Goal: Task Accomplishment & Management: Use online tool/utility

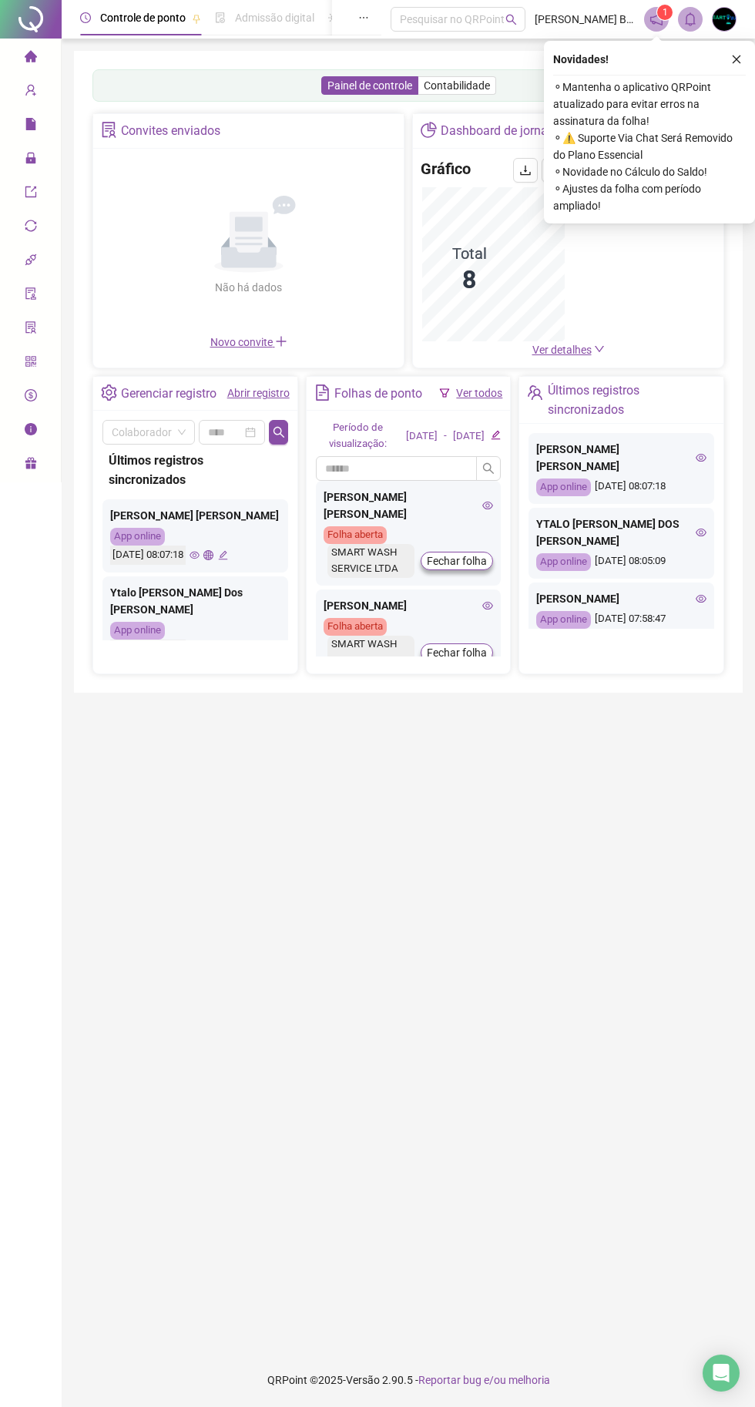
click at [744, 55] on button "button" at bounding box center [736, 59] width 18 height 18
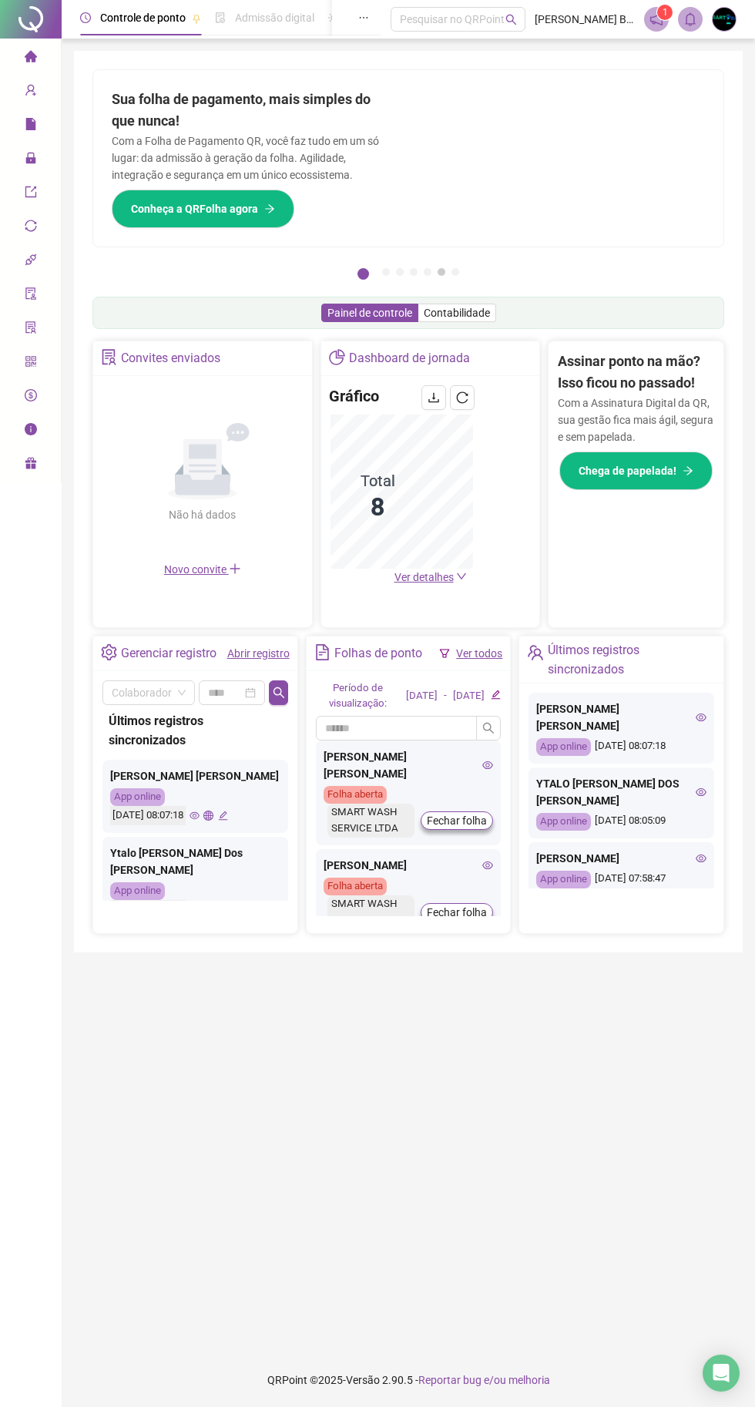
click at [441, 272] on button "6" at bounding box center [442, 272] width 8 height 8
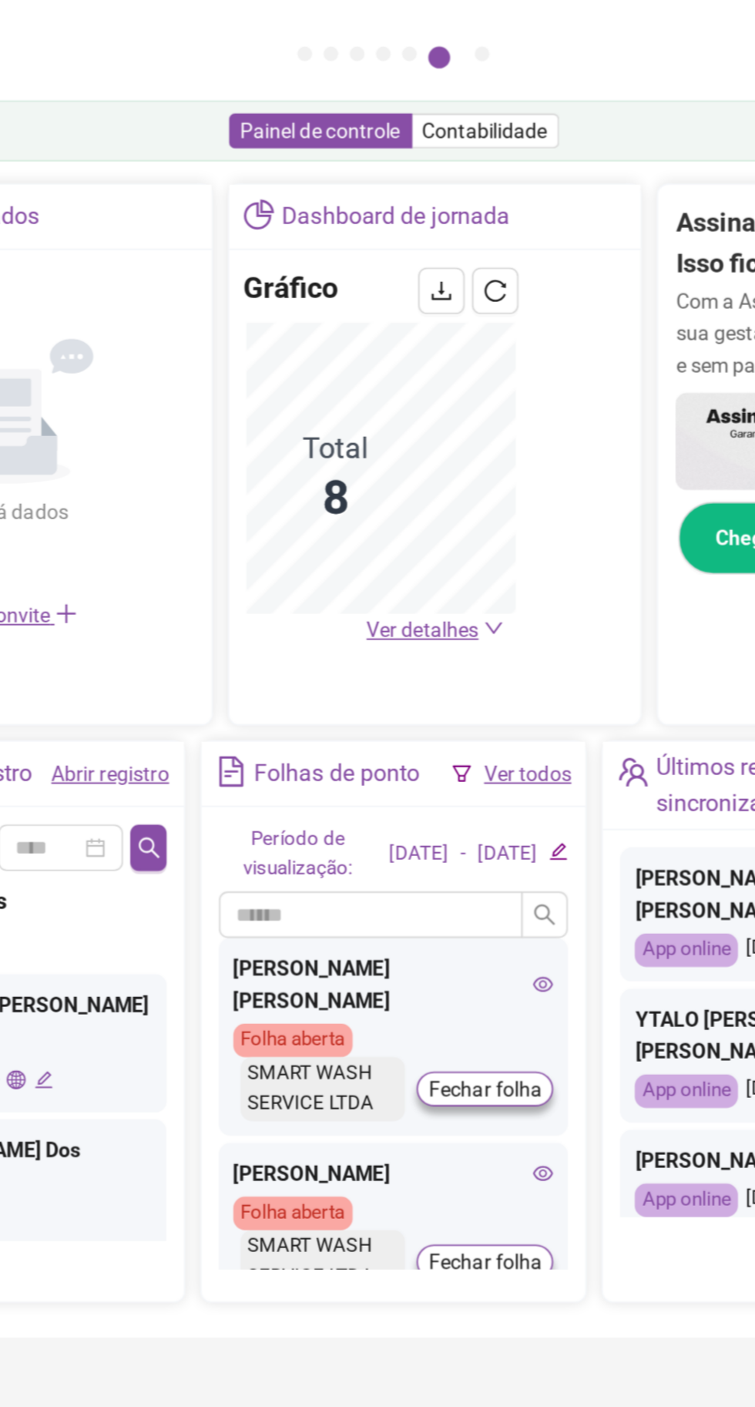
click at [436, 579] on span "Ver detalhes" at bounding box center [423, 577] width 59 height 12
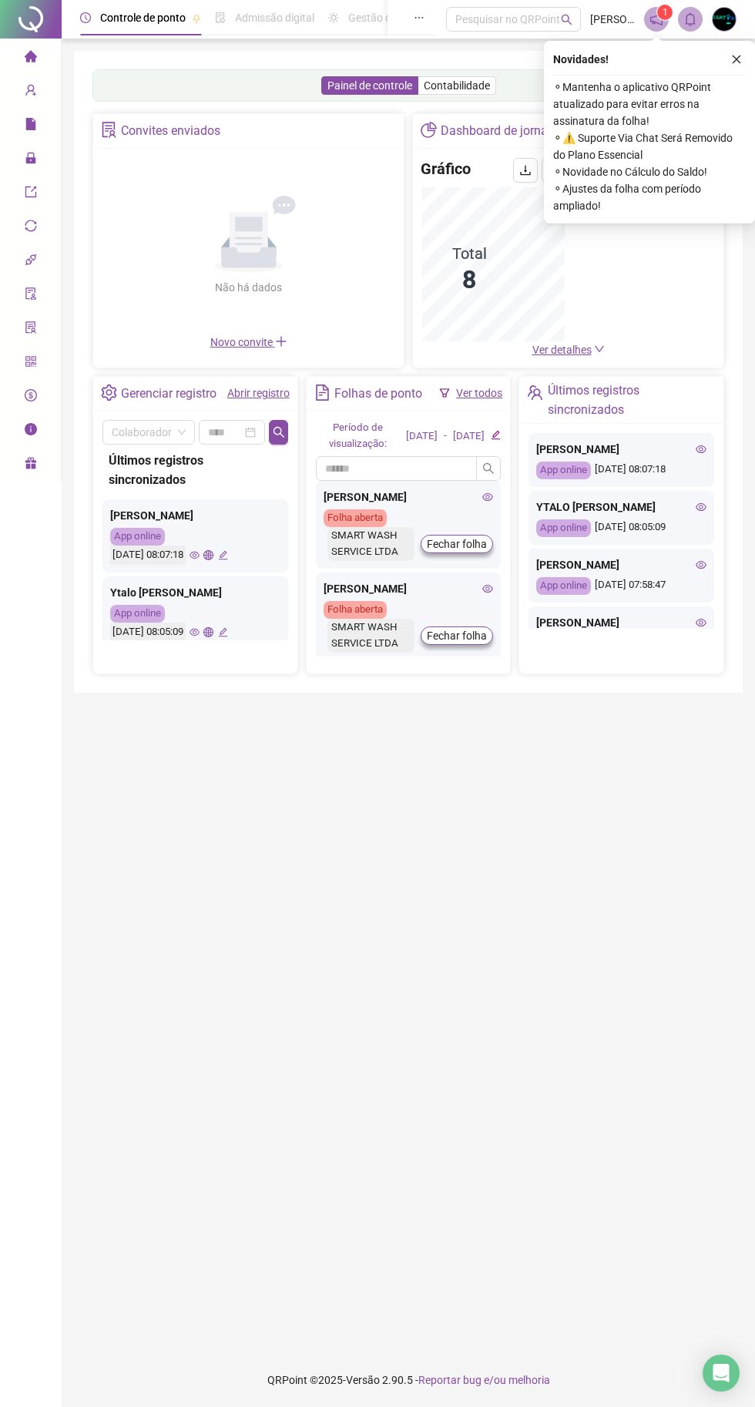
click at [737, 58] on icon "close" at bounding box center [736, 59] width 11 height 11
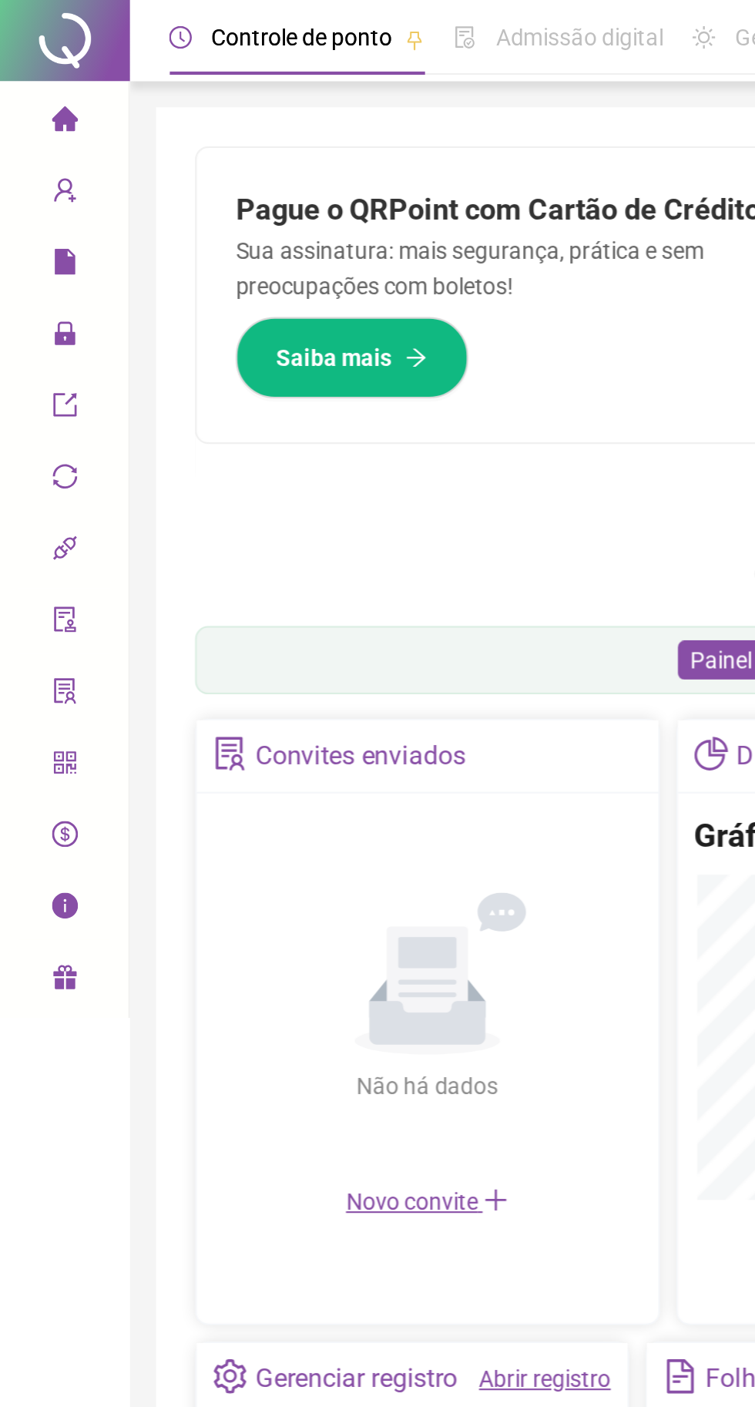
click at [30, 160] on icon "lock" at bounding box center [31, 158] width 12 height 12
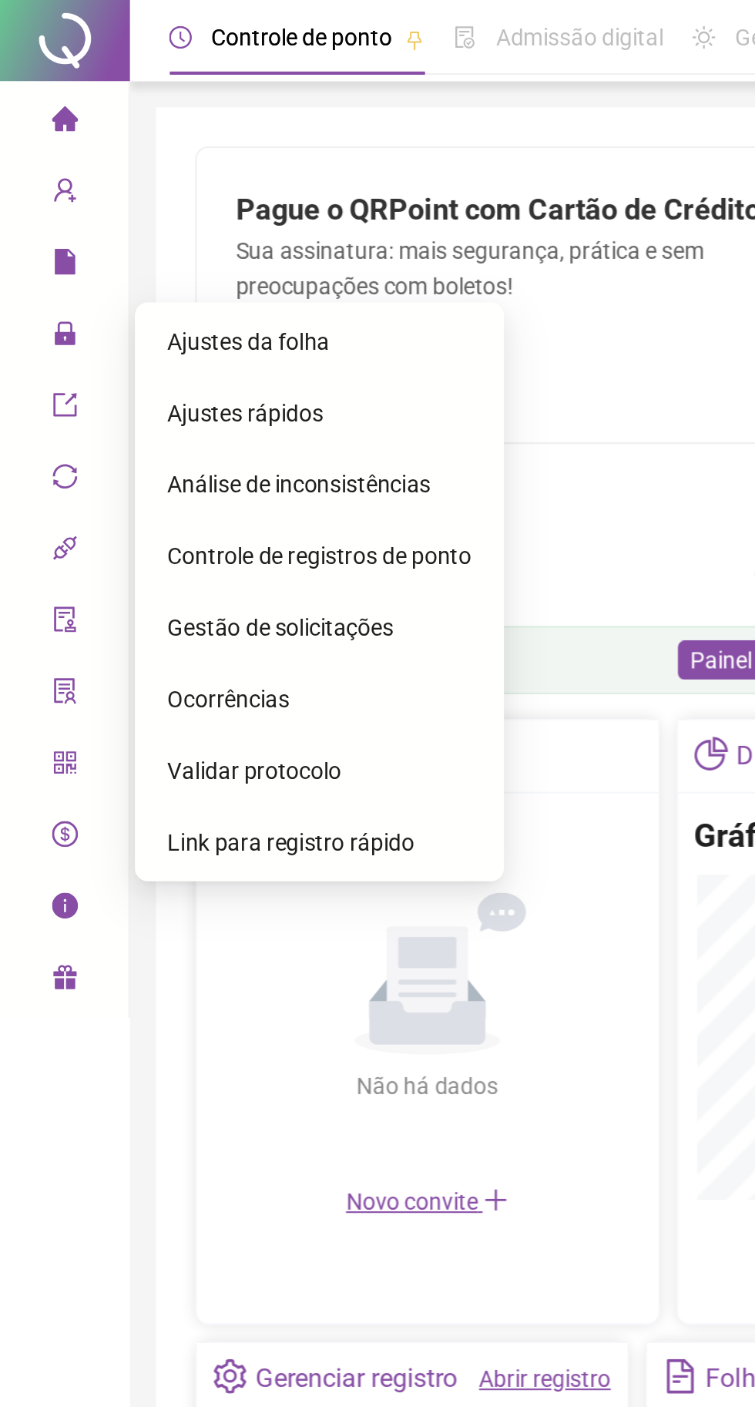
click at [169, 195] on div "Ajustes rápidos" at bounding box center [151, 195] width 144 height 31
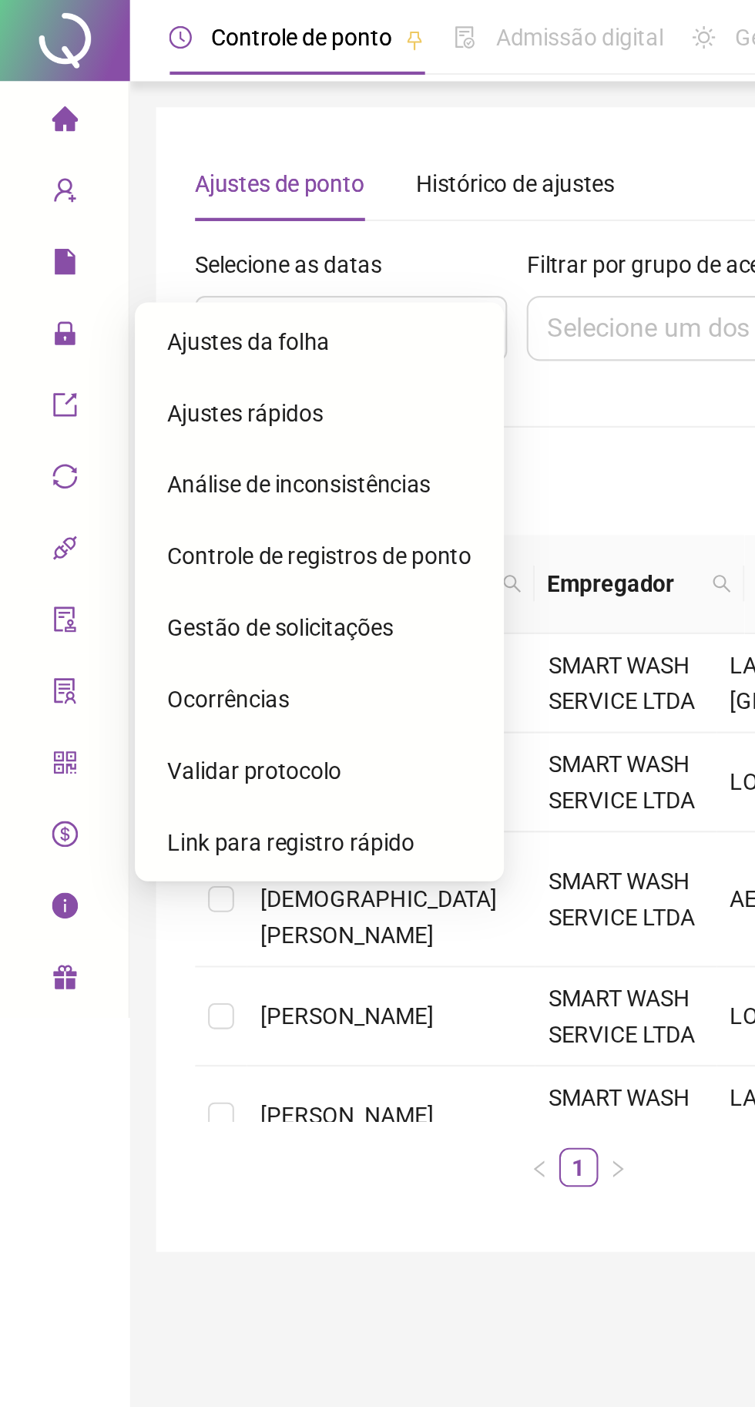
click at [298, 207] on form "**********" at bounding box center [408, 346] width 632 height 458
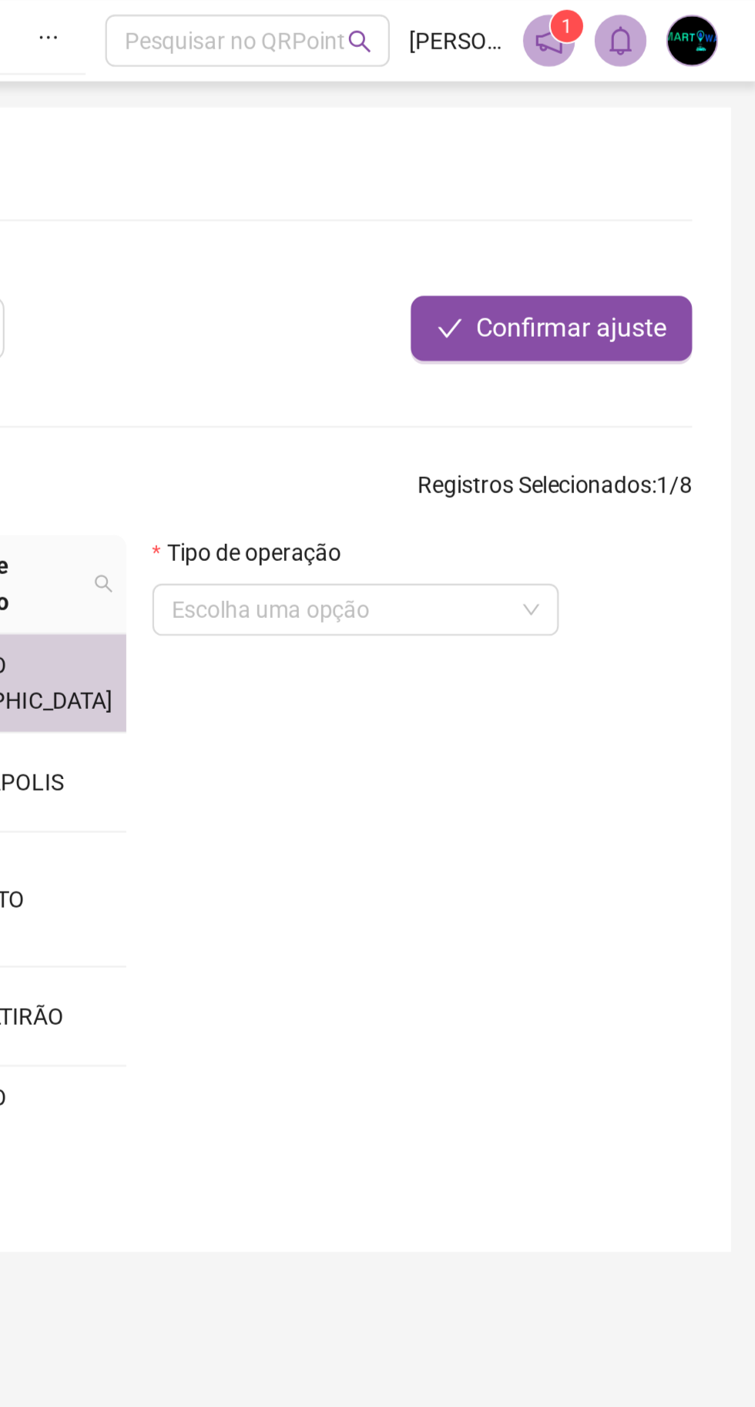
click at [617, 290] on input "search" at bounding box center [558, 288] width 160 height 23
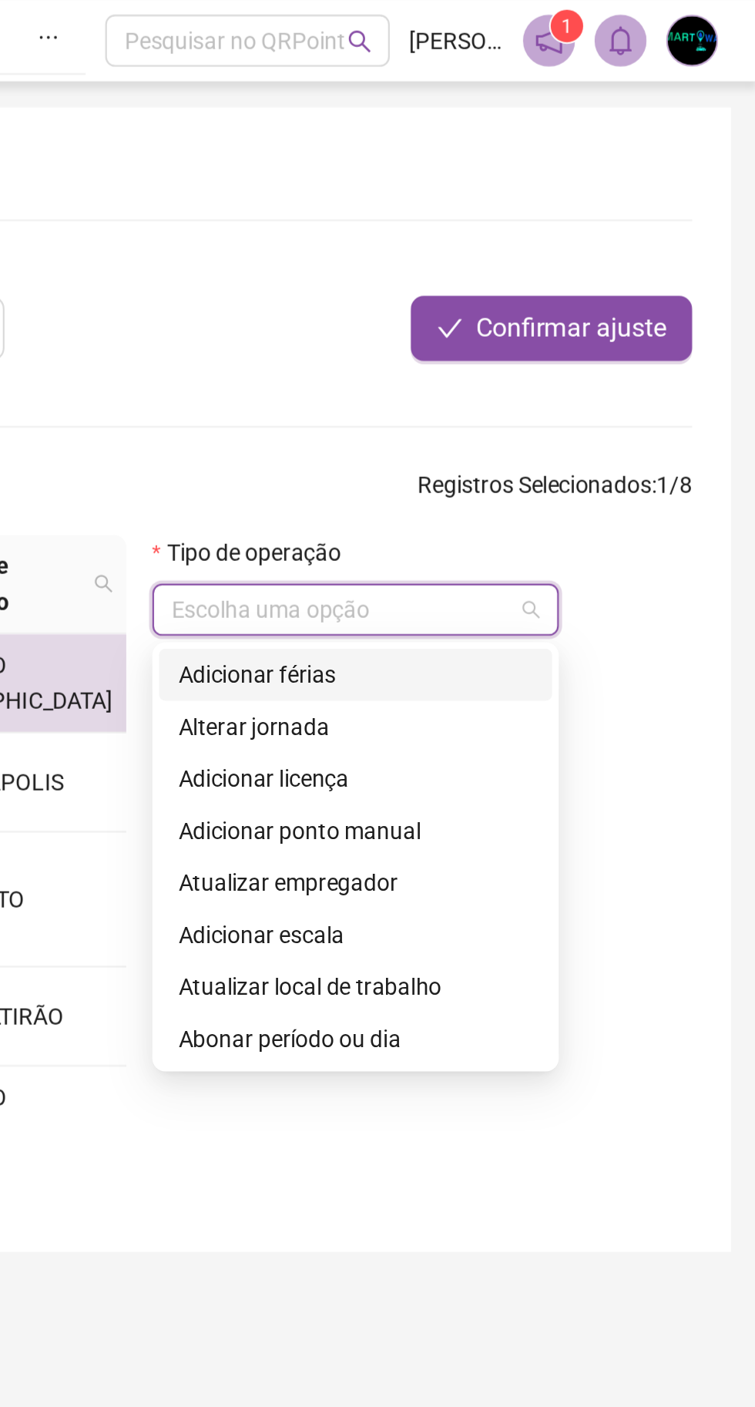
click at [598, 394] on div "Adicionar ponto manual" at bounding box center [565, 393] width 168 height 17
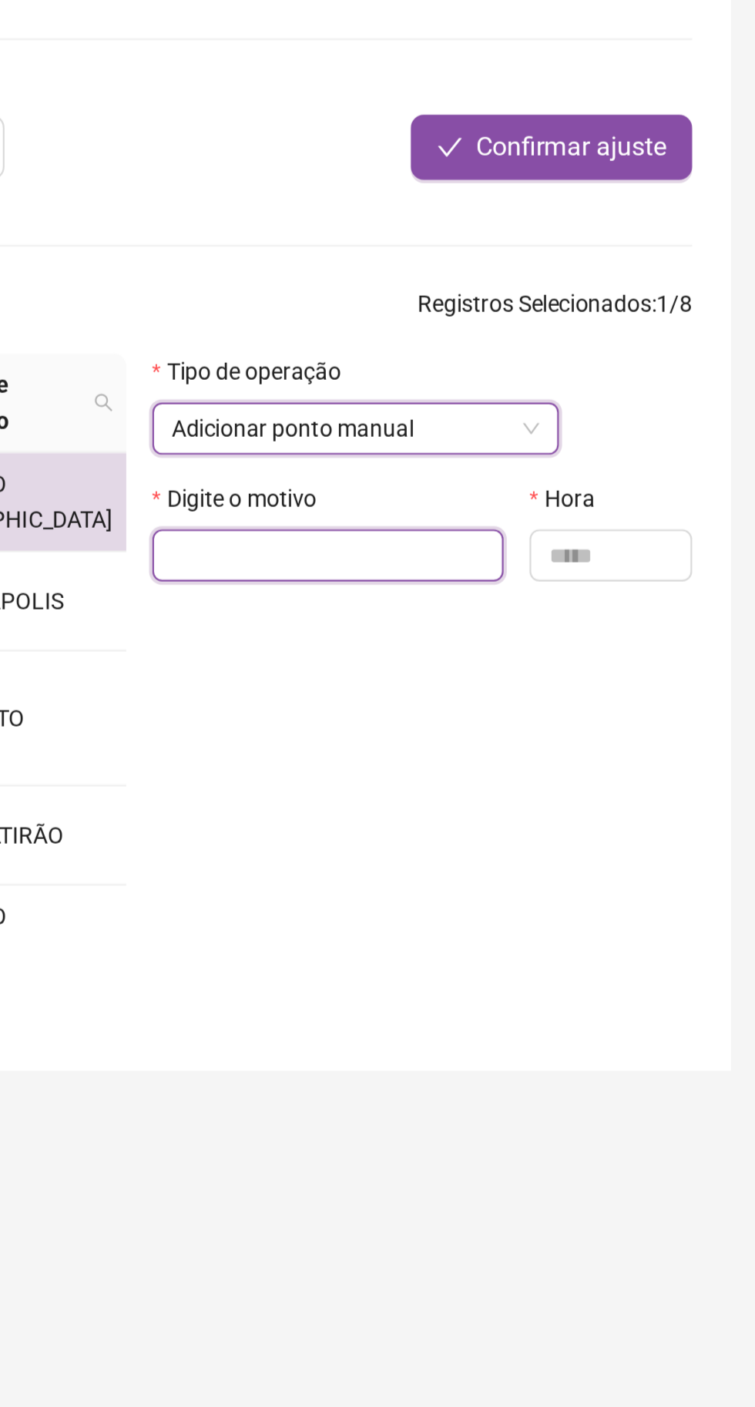
click at [583, 340] on input "text" at bounding box center [551, 349] width 166 height 25
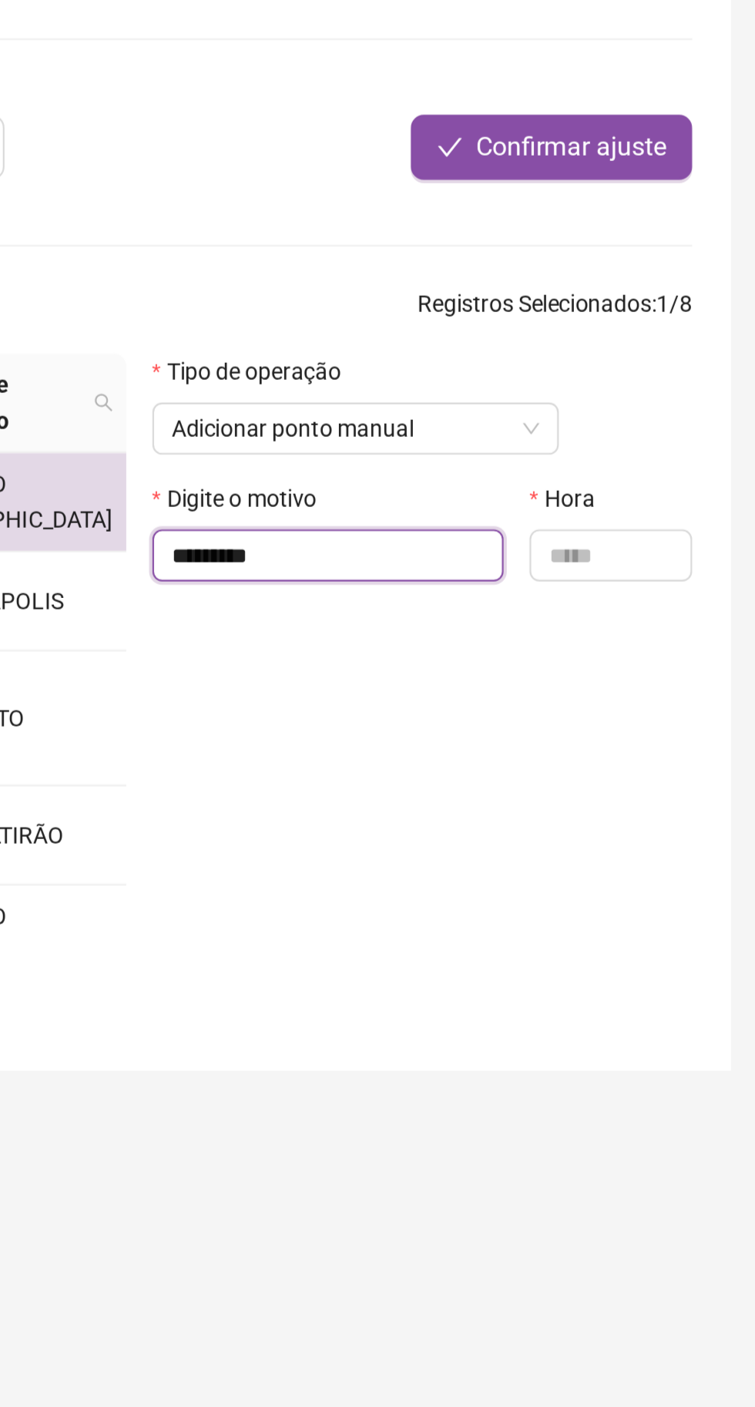
type input "********"
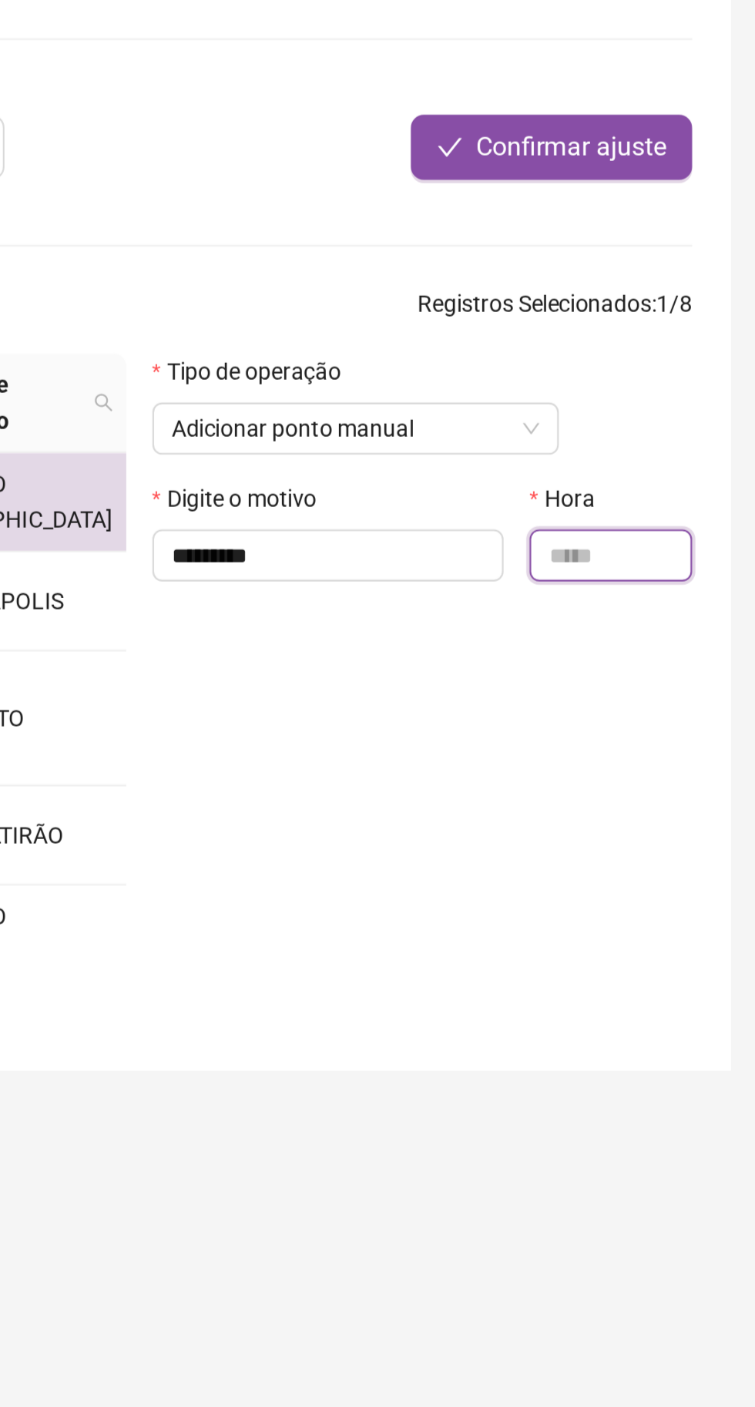
click at [690, 353] on input "text" at bounding box center [685, 349] width 77 height 25
type input "*****"
click at [687, 163] on span "Confirmar ajuste" at bounding box center [667, 155] width 90 height 18
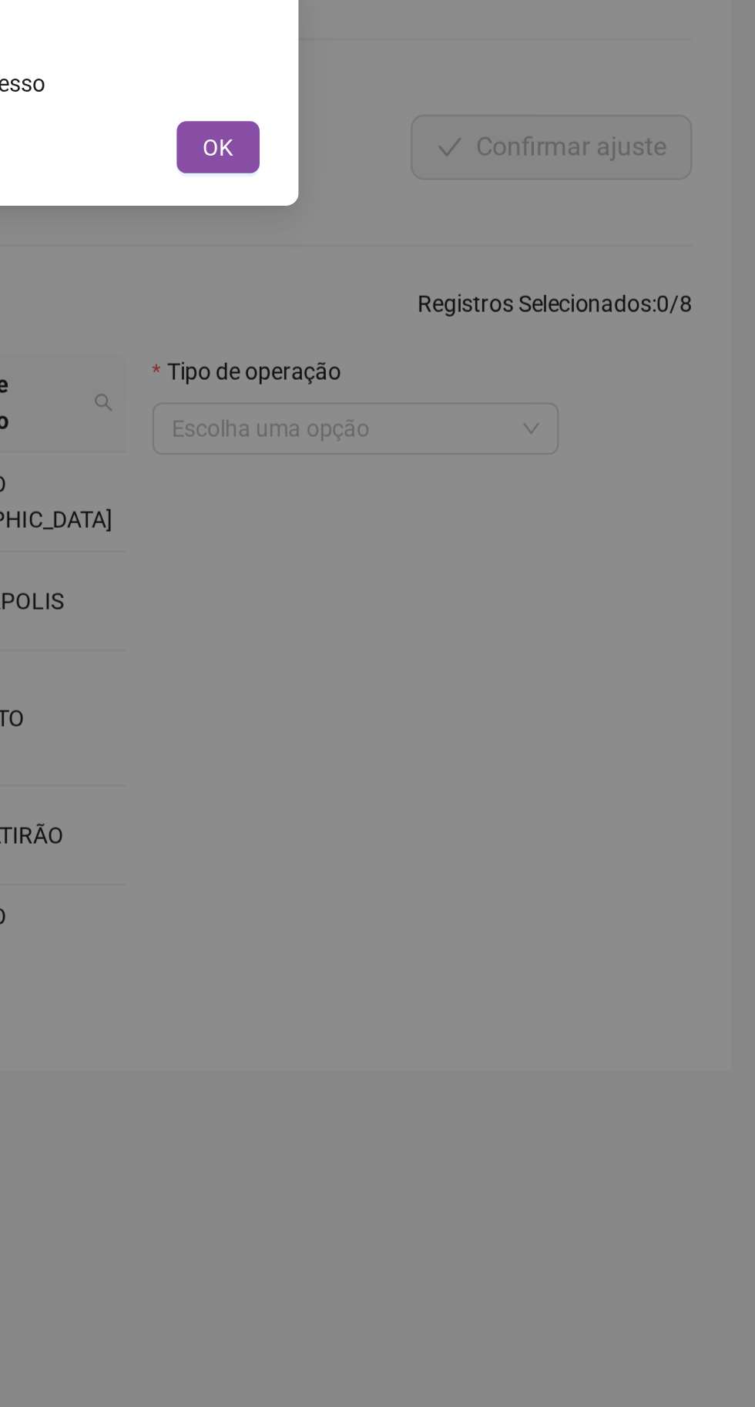
click at [495, 156] on span "OK" at bounding box center [499, 155] width 15 height 17
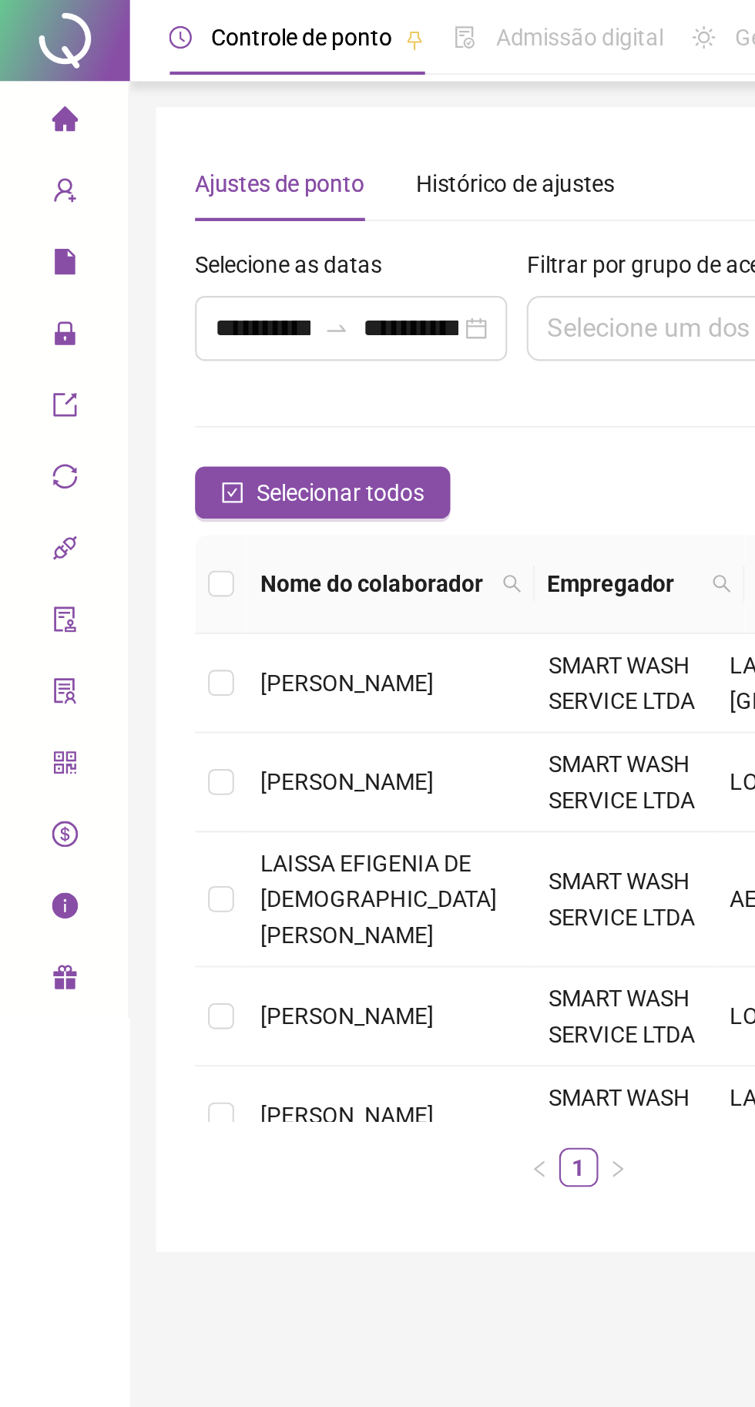
click at [36, 65] on span "home" at bounding box center [31, 58] width 12 height 31
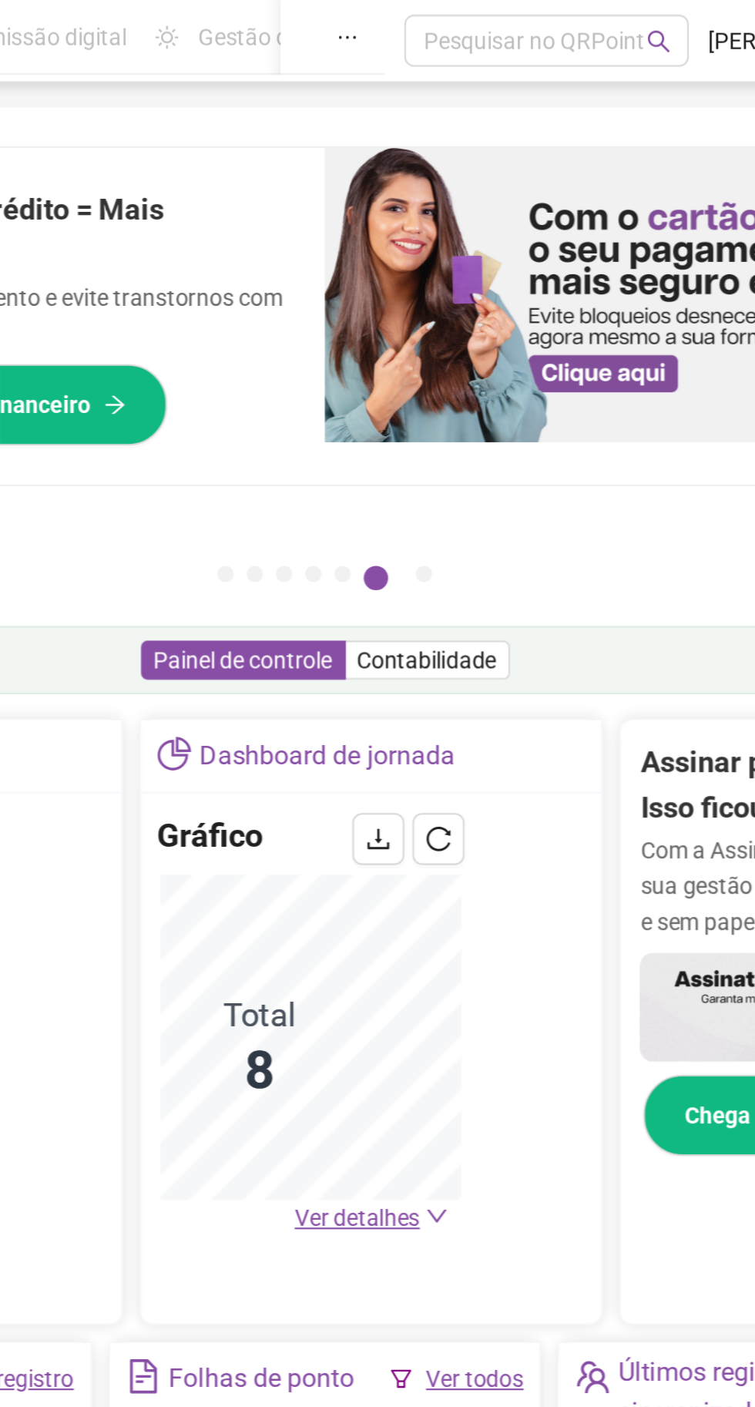
click at [463, 396] on icon "reload" at bounding box center [462, 397] width 12 height 12
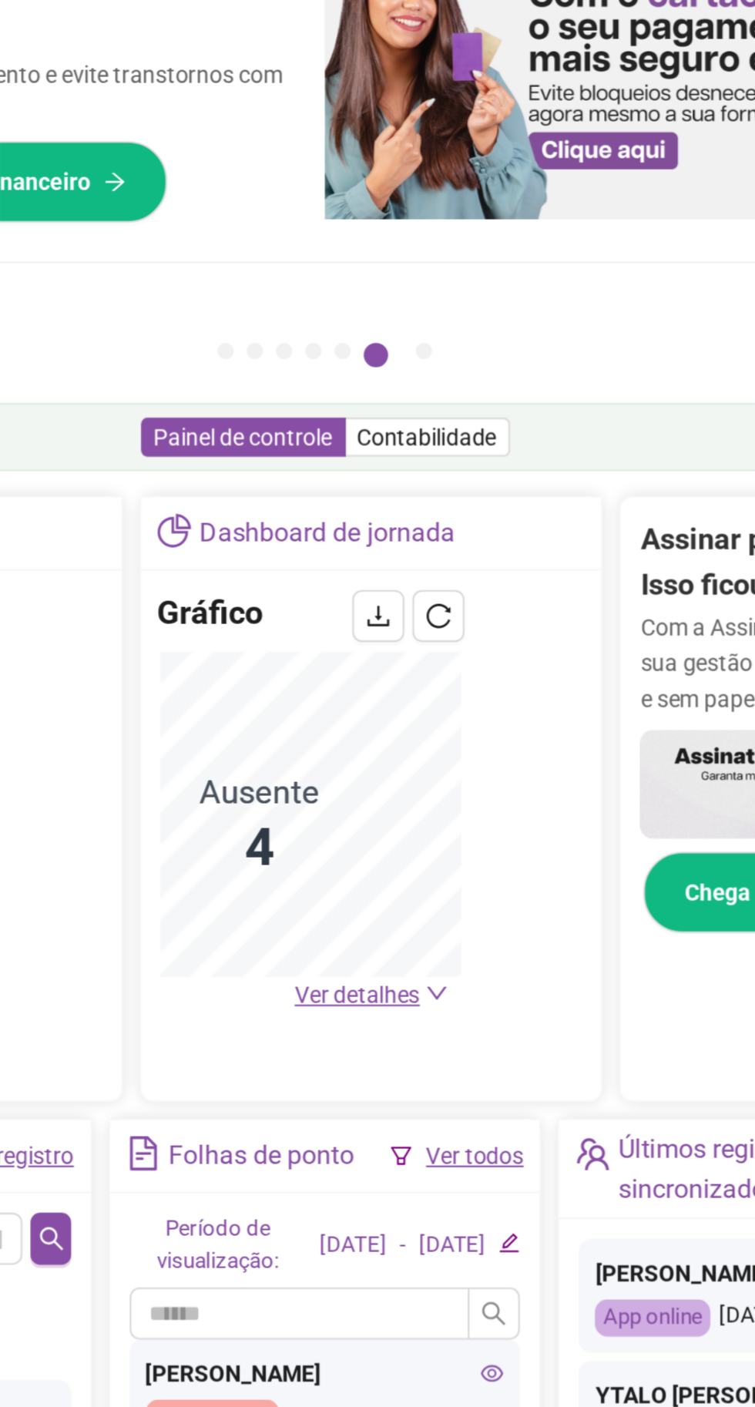
click at [433, 579] on span "Ver detalhes" at bounding box center [423, 577] width 59 height 12
